Goal: Task Accomplishment & Management: Use online tool/utility

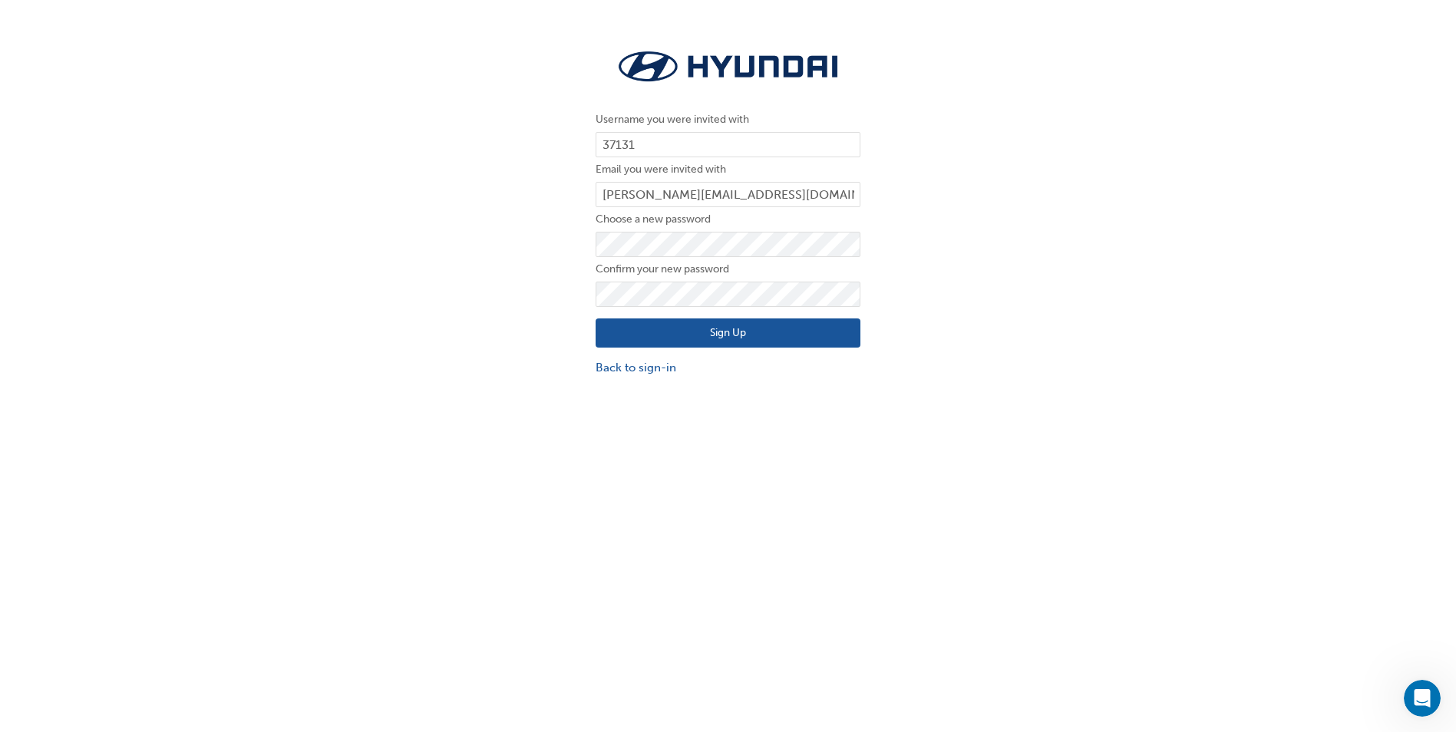
click at [674, 329] on button "Sign Up" at bounding box center [728, 333] width 265 height 29
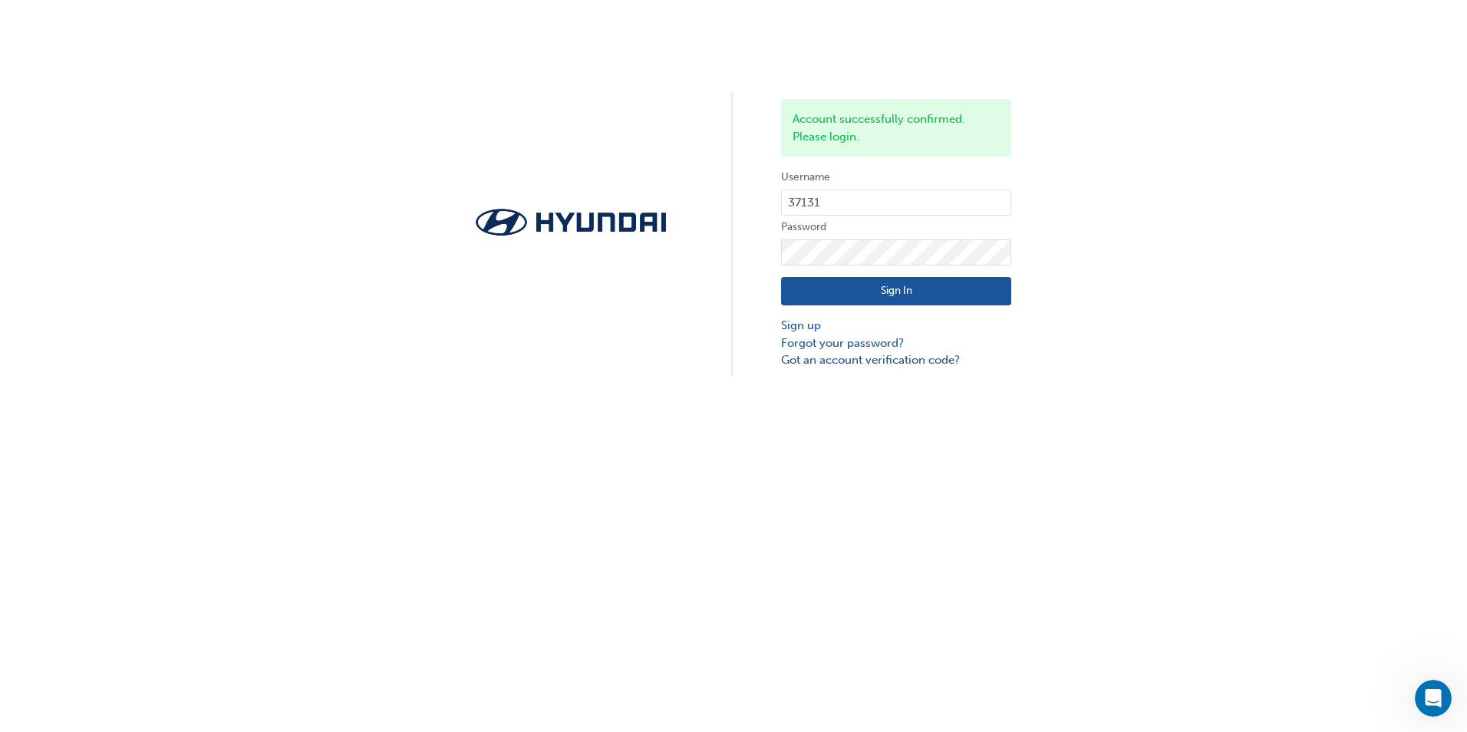
click at [950, 285] on button "Sign In" at bounding box center [896, 291] width 230 height 29
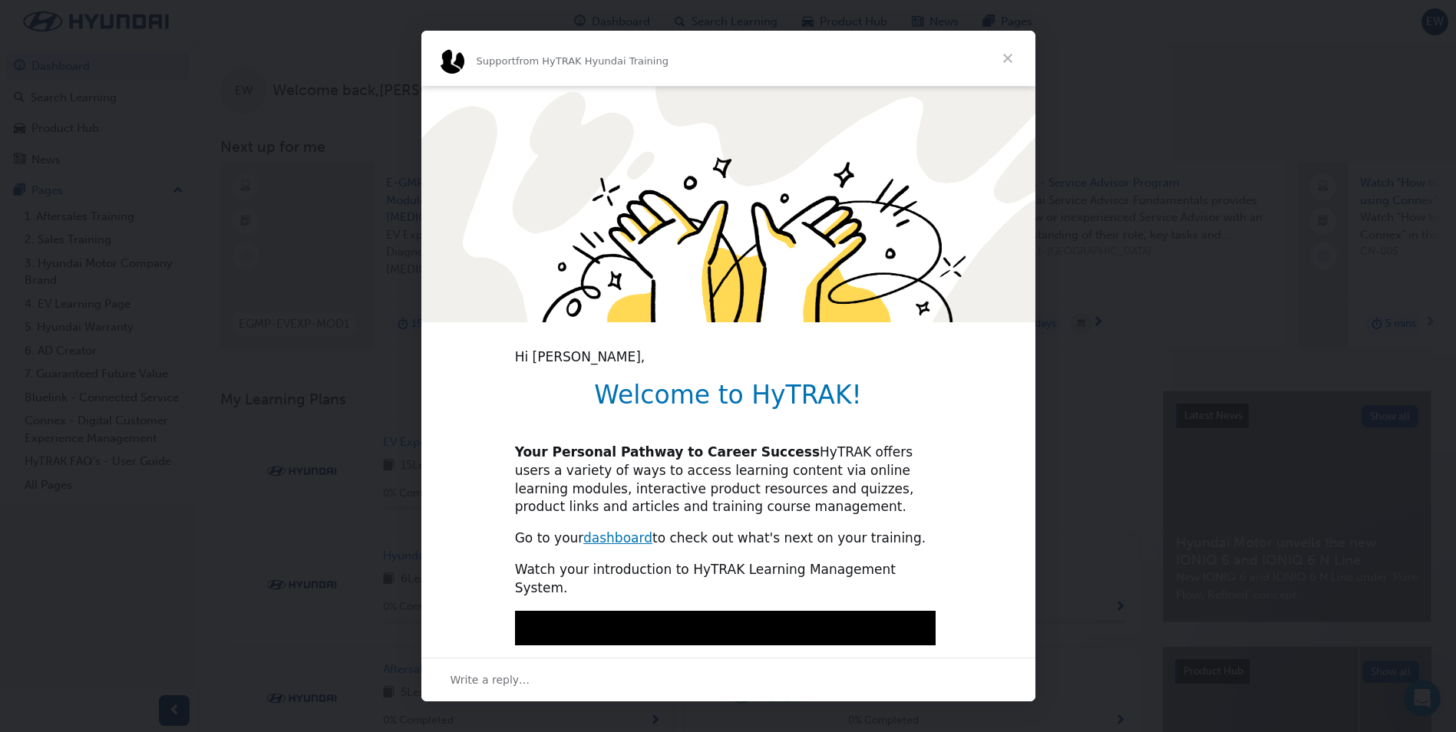
scroll to position [319, 0]
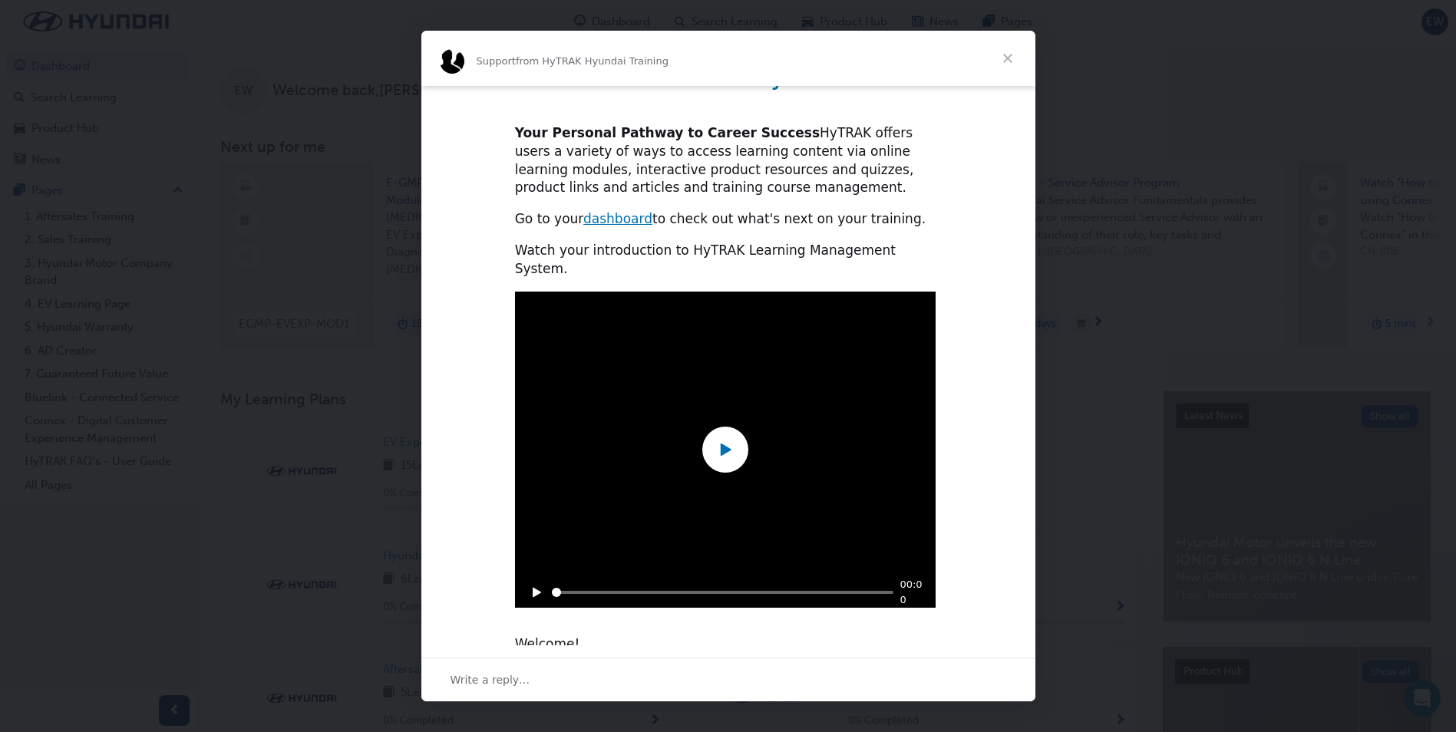
click at [734, 438] on icon "Play" at bounding box center [725, 449] width 23 height 23
click at [920, 584] on div "Play sound" at bounding box center [917, 592] width 17 height 17
click at [923, 584] on div "Mute sound" at bounding box center [917, 592] width 17 height 17
click at [605, 219] on link "dashboard" at bounding box center [617, 218] width 69 height 15
type input "6011733"
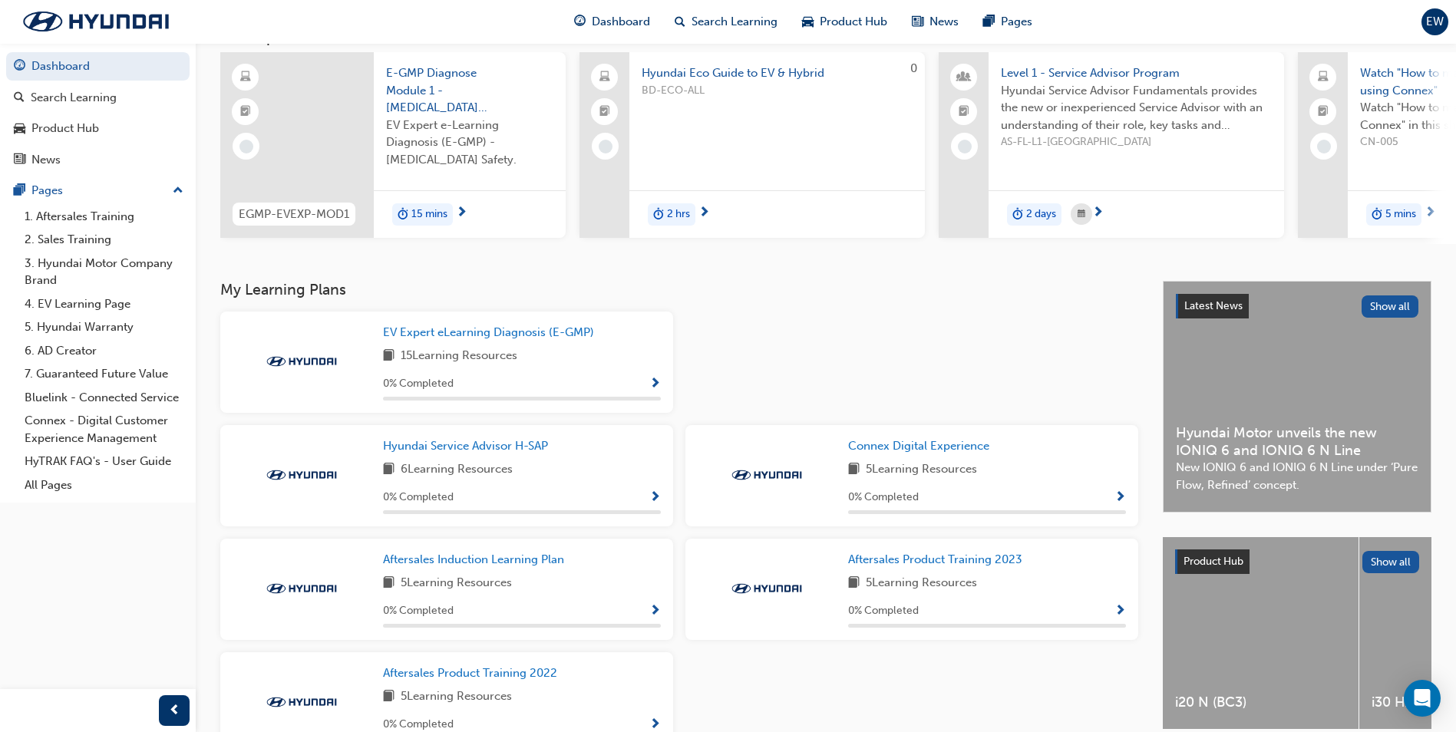
scroll to position [213, 0]
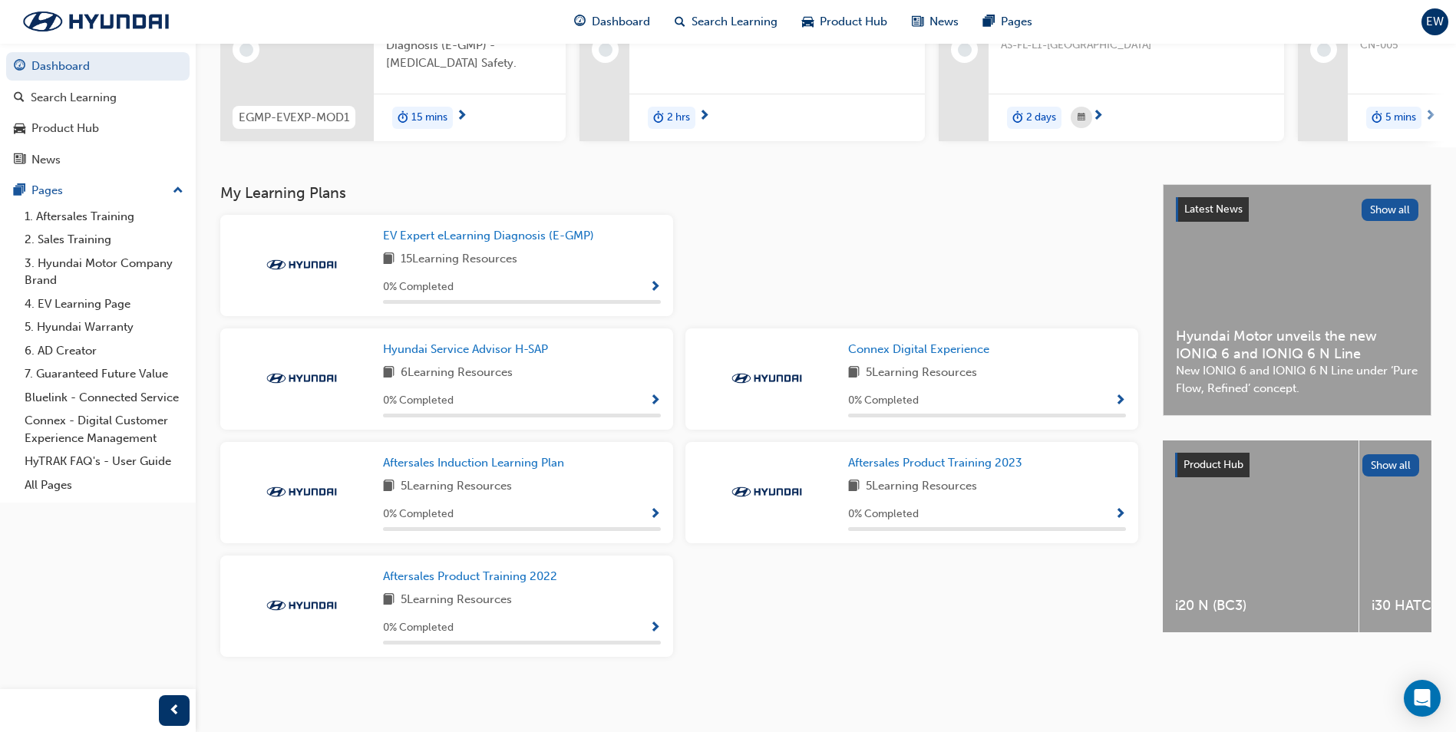
click at [962, 231] on div at bounding box center [911, 272] width 465 height 114
